Goal: Find specific page/section: Find specific page/section

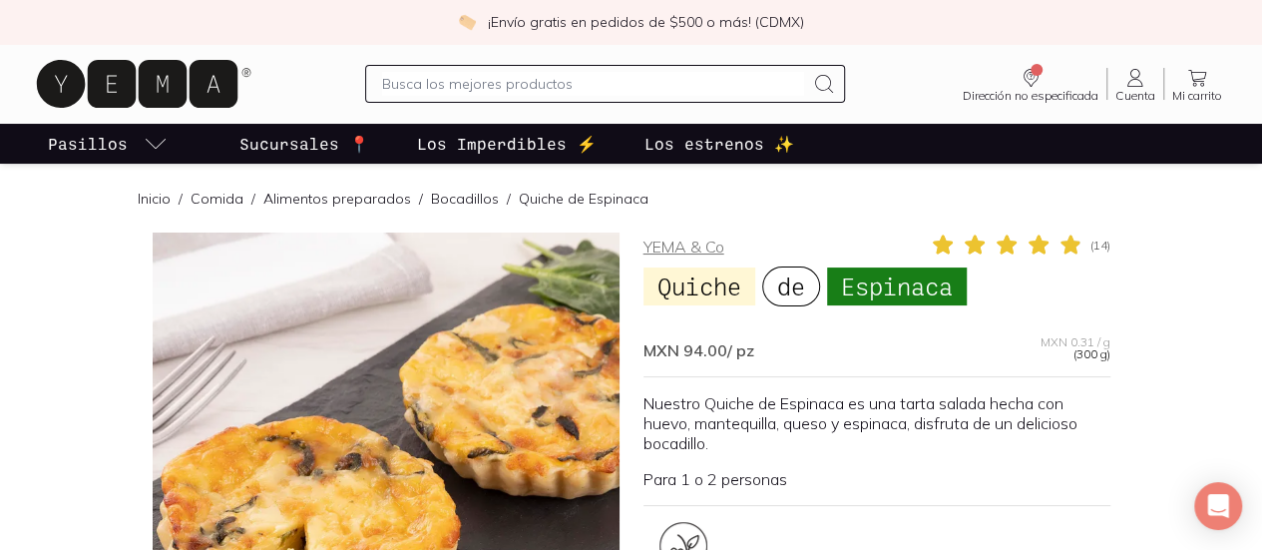
click at [676, 243] on link "YEMA & Co" at bounding box center [683, 246] width 81 height 20
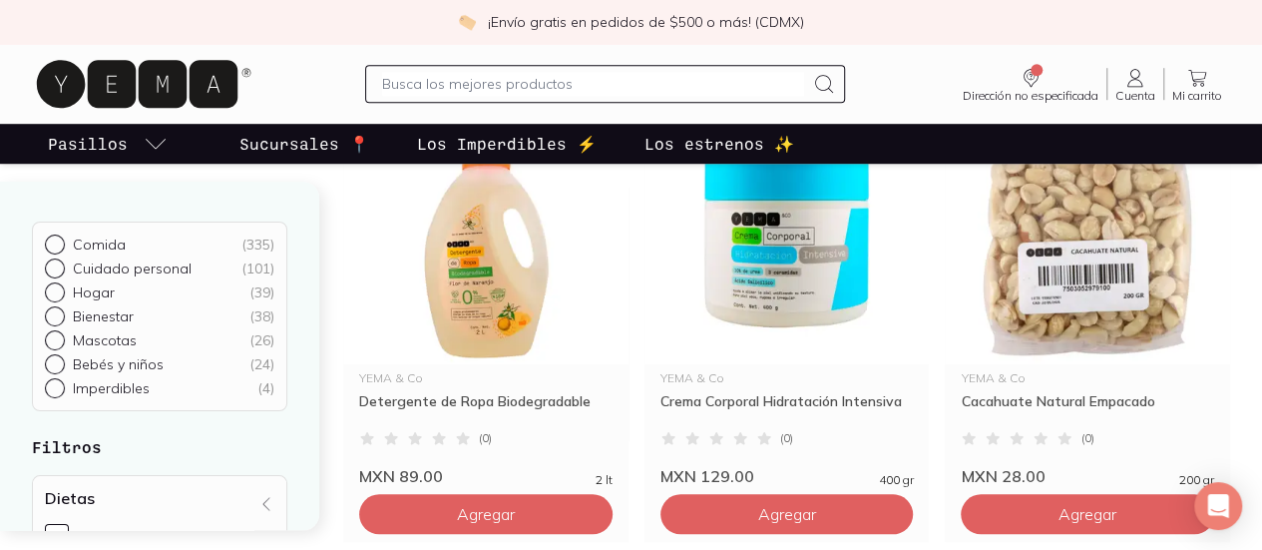
scroll to position [798, 0]
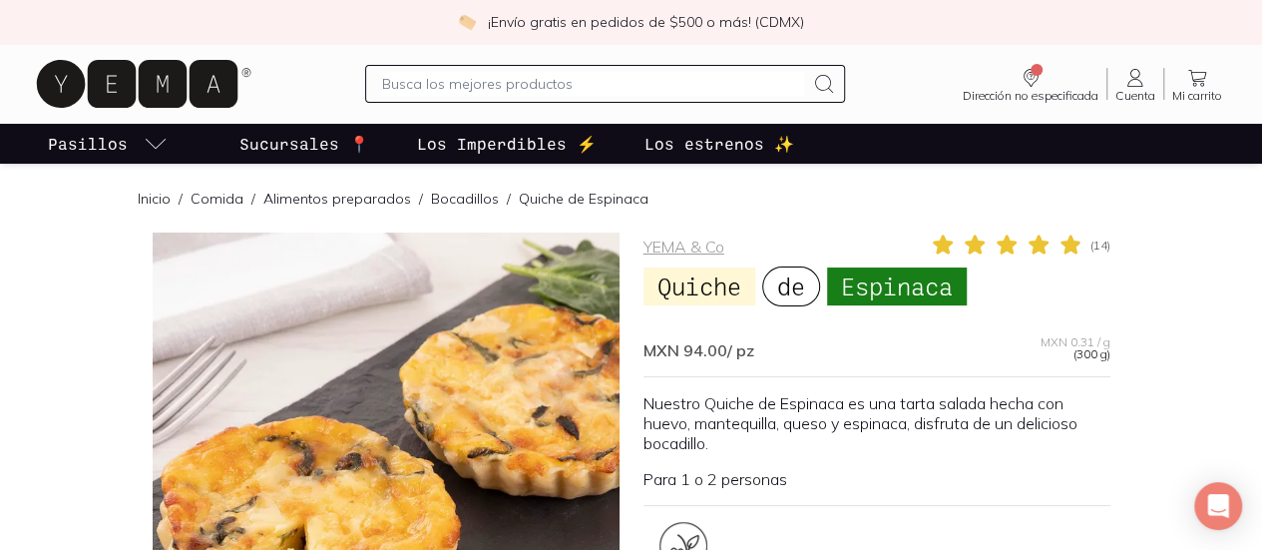
click at [309, 148] on p "Sucursales 📍" at bounding box center [304, 144] width 130 height 24
